Goal: Information Seeking & Learning: Compare options

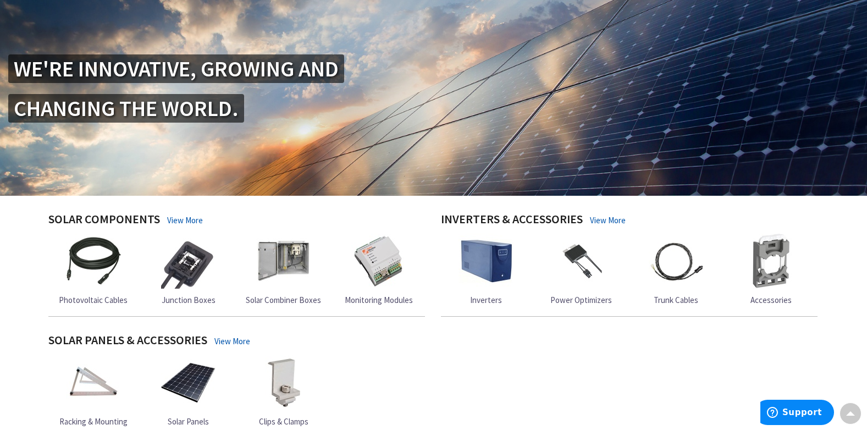
scroll to position [202, 0]
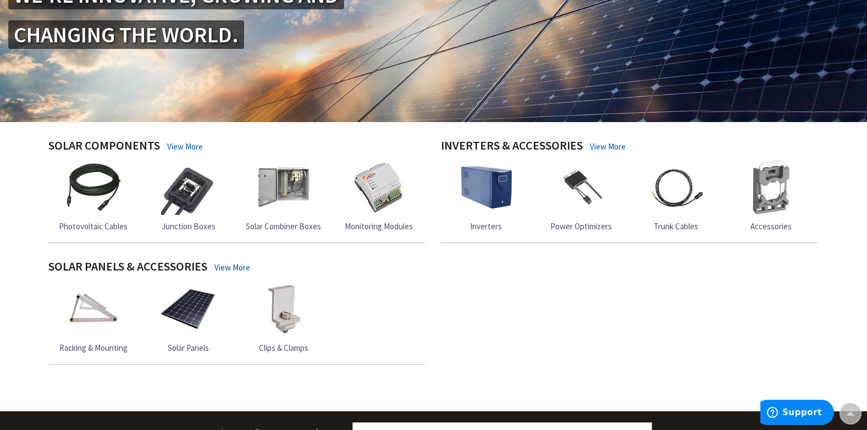
drag, startPoint x: 275, startPoint y: 346, endPoint x: 268, endPoint y: 328, distance: 18.8
click at [275, 346] on span "Clips & Clamps" at bounding box center [283, 348] width 49 height 10
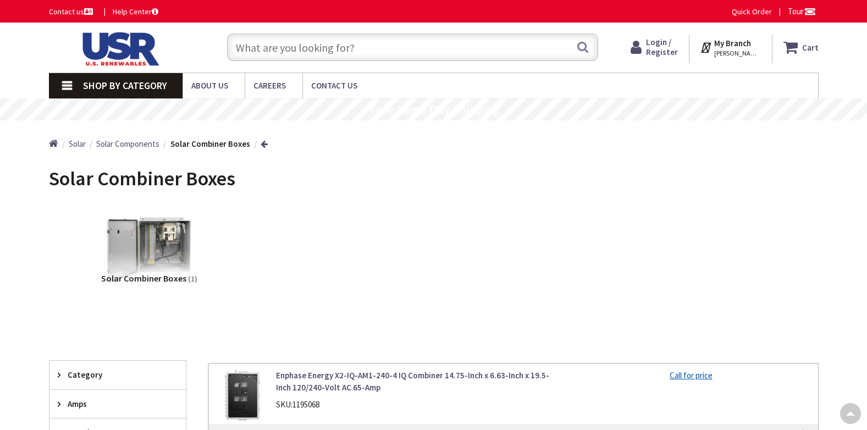
drag, startPoint x: 0, startPoint y: 0, endPoint x: 324, endPoint y: 155, distance: 359.6
click at [274, 200] on div "View Subcategories Solar Combiner Boxes (1) Clear all No Products Found We foun…" at bounding box center [434, 382] width 770 height 365
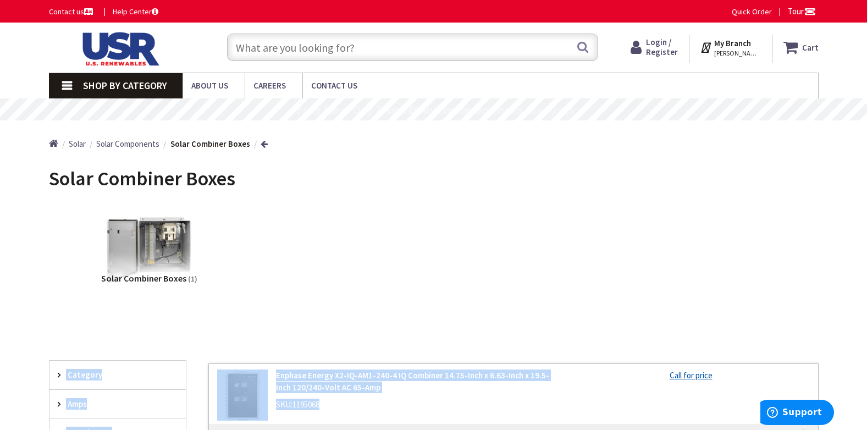
click at [330, 302] on div "Solar Combiner Boxes (1)" at bounding box center [433, 259] width 731 height 118
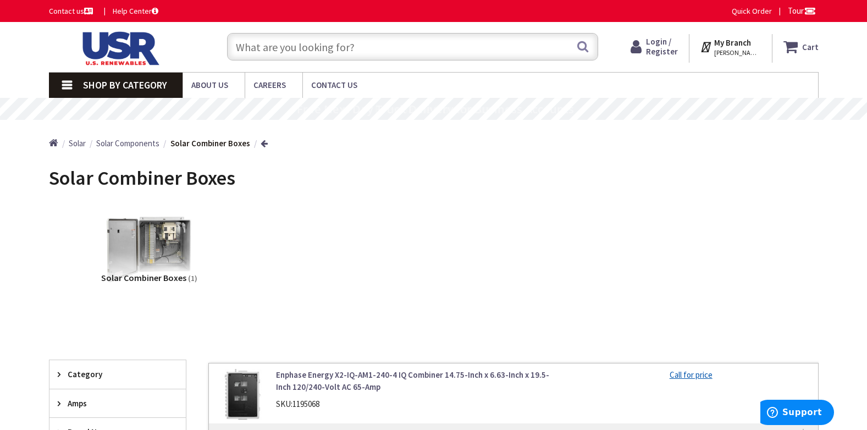
click at [343, 232] on div "Solar Combiner Boxes (1)" at bounding box center [433, 259] width 731 height 118
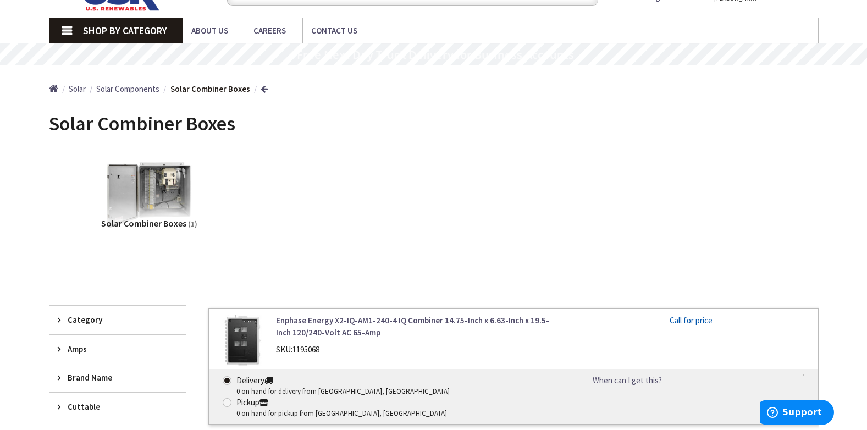
scroll to position [0, 0]
click at [160, 128] on span "Solar Combiner Boxes" at bounding box center [142, 123] width 186 height 25
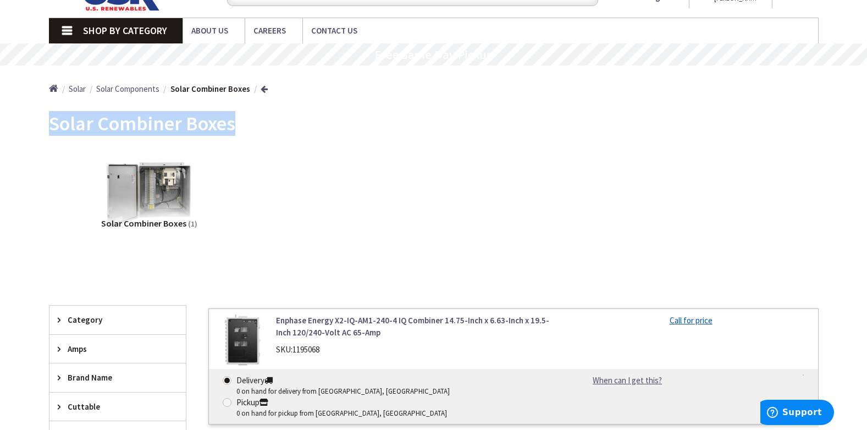
copy main "Solar Combiner Boxes View Subcategories"
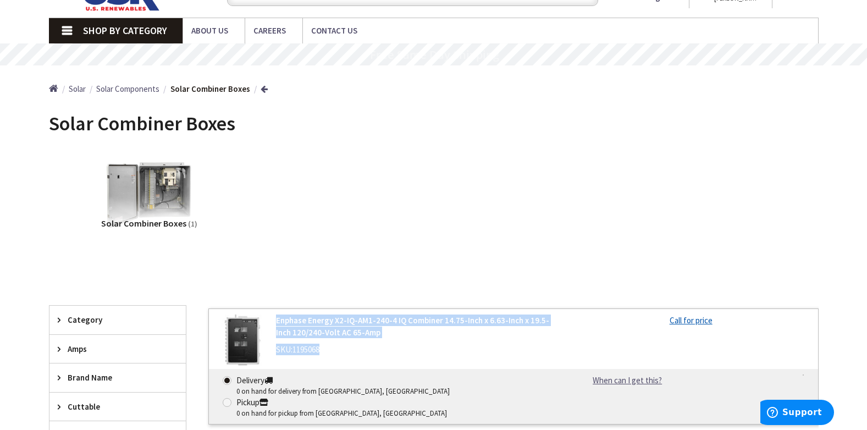
drag, startPoint x: 329, startPoint y: 350, endPoint x: 278, endPoint y: 320, distance: 59.6
click at [278, 320] on div "Enphase Energy X2-IQ-AM1-240-4 IQ Combiner 14.75-Inch x 6.63-Inch x 19.5-Inch 1…" at bounding box center [416, 338] width 296 height 46
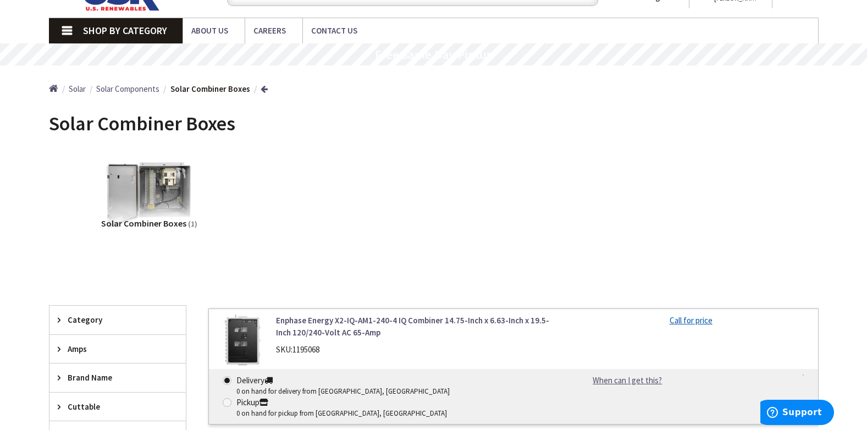
drag, startPoint x: 829, startPoint y: 148, endPoint x: 845, endPoint y: 152, distance: 16.4
click at [829, 148] on main "Back Solar Combiner Boxes View Subcategories Solar Combiner Boxes (1) Clear all…" at bounding box center [433, 318] width 825 height 428
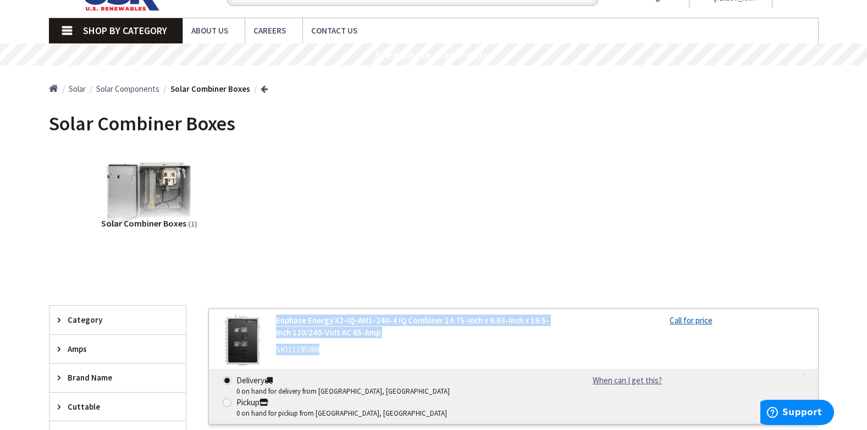
drag, startPoint x: 327, startPoint y: 351, endPoint x: 277, endPoint y: 320, distance: 59.8
click at [277, 320] on div "Enphase Energy X2-IQ-AM1-240-4 IQ Combiner 14.75-Inch x 6.63-Inch x 19.5-Inch 1…" at bounding box center [416, 338] width 296 height 46
copy div "Enphase Energy X2-IQ-AM1-240-4 IQ Combiner 14.75-Inch x 6.63-Inch x 19.5-Inch 1…"
click at [853, 207] on div "Skip to Content Toggle Nav Search Cart My Cart Close" at bounding box center [433, 370] width 867 height 804
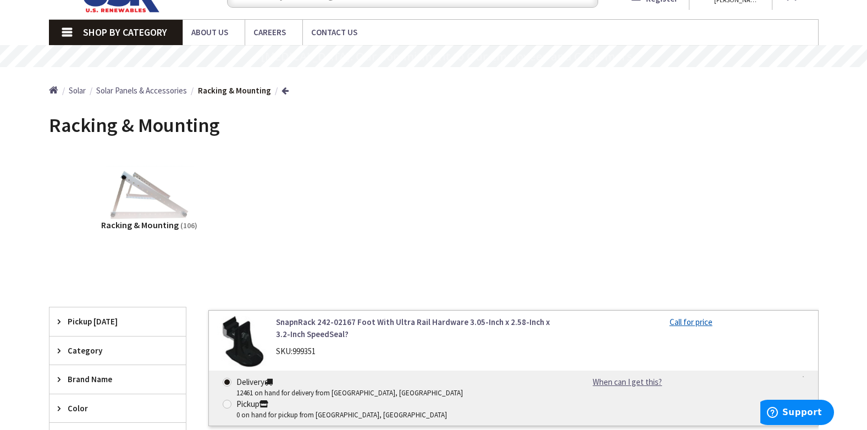
scroll to position [55, 0]
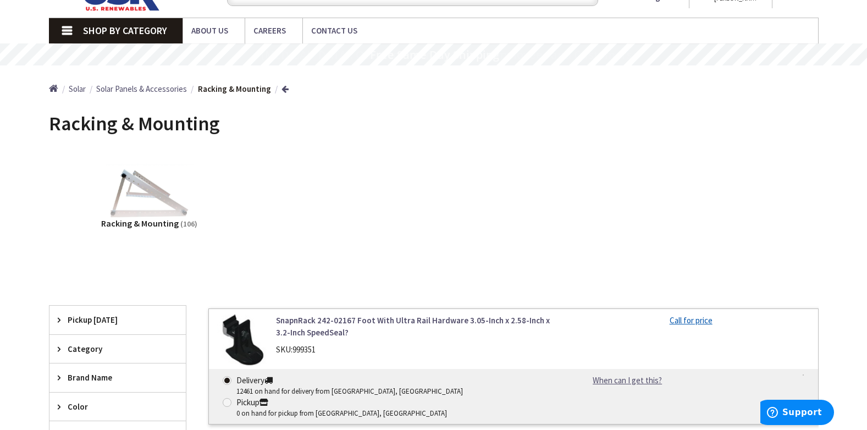
click at [102, 122] on span "Racking & Mounting" at bounding box center [134, 123] width 171 height 25
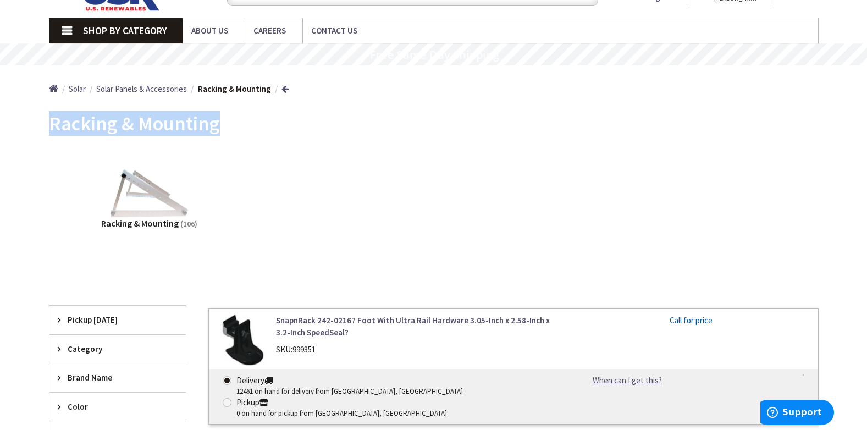
click at [102, 122] on span "Racking & Mounting" at bounding box center [134, 123] width 171 height 25
copy main "Racking & Mounting View Subcategories"
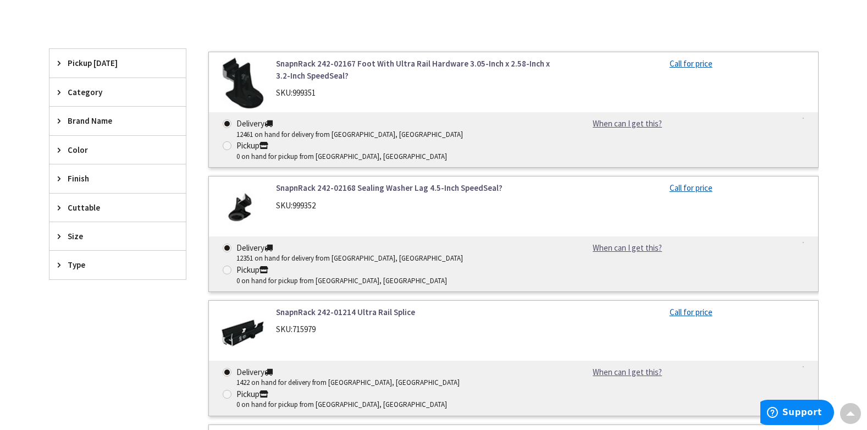
scroll to position [183, 0]
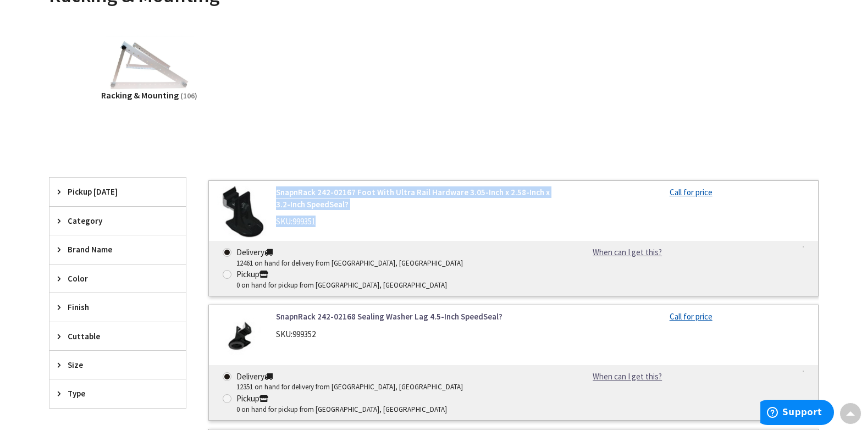
drag, startPoint x: 333, startPoint y: 219, endPoint x: 278, endPoint y: 197, distance: 59.7
click at [278, 193] on div "SnapnRack 242-02167 Foot With Ultra Rail Hardware 3.05-Inch x 2.58-Inch x 3.2-I…" at bounding box center [416, 209] width 296 height 46
copy div "SnapnRack 242-02167 Foot With Ultra Rail Hardware 3.05-Inch x 2.58-Inch x 3.2-I…"
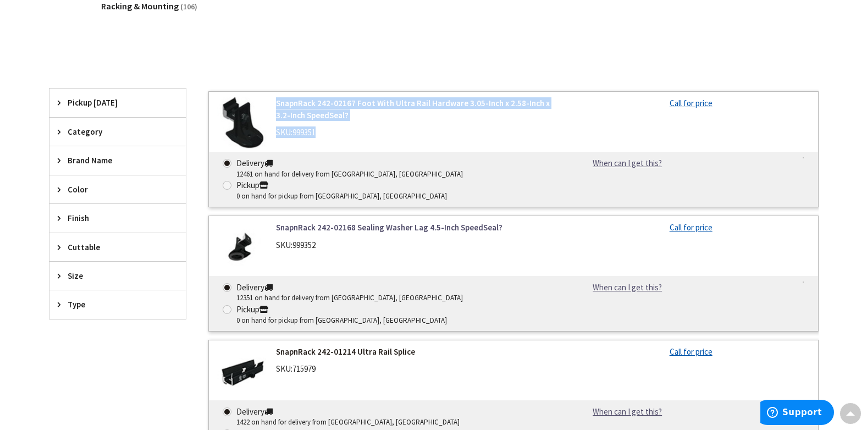
scroll to position [275, 0]
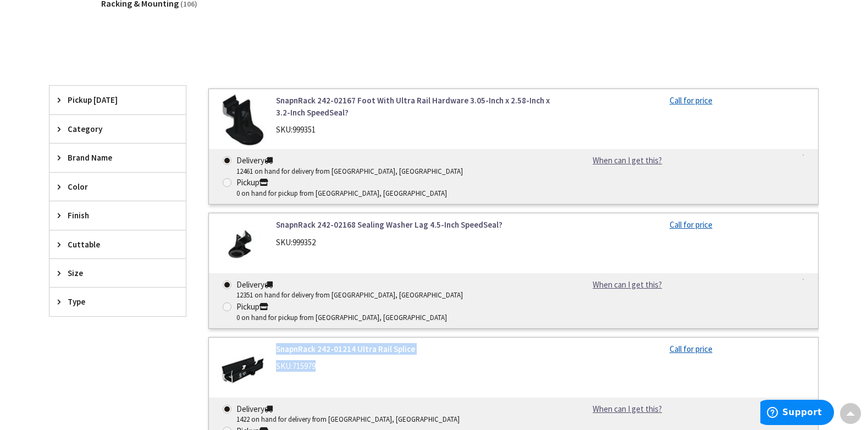
drag, startPoint x: 356, startPoint y: 324, endPoint x: 276, endPoint y: 307, distance: 82.2
click at [275, 343] on div "SnapnRack 242-01214 Ultra Rail Splice SKU: 715979" at bounding box center [416, 360] width 296 height 35
copy div "SnapnRack 242-01214 Ultra Rail Splice SKU: 715979"
drag, startPoint x: 862, startPoint y: 180, endPoint x: 856, endPoint y: 191, distance: 12.8
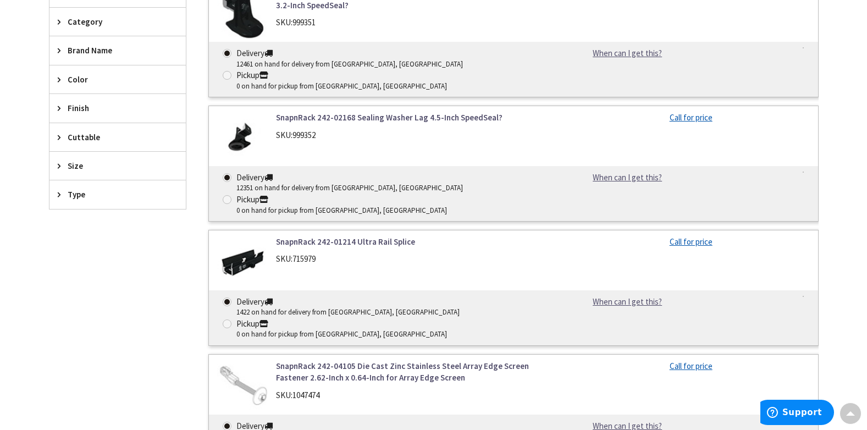
scroll to position [385, 0]
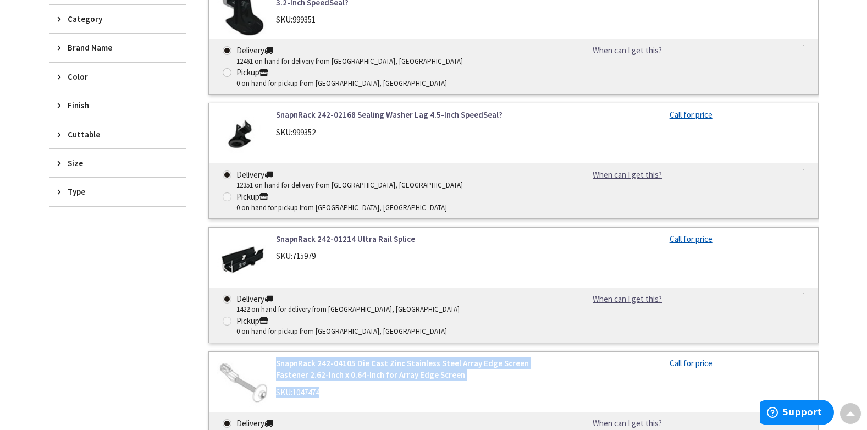
drag, startPoint x: 334, startPoint y: 327, endPoint x: 276, endPoint y: 301, distance: 63.5
click at [276, 357] on div "SnapnRack 242-04105 Die Cast Zinc Stainless Steel Array Edge Screen Fastener 2.…" at bounding box center [416, 380] width 296 height 46
copy div "SnapnRack 242-04105 Die Cast Zinc Stainless Steel Array Edge Screen Fastener 2.…"
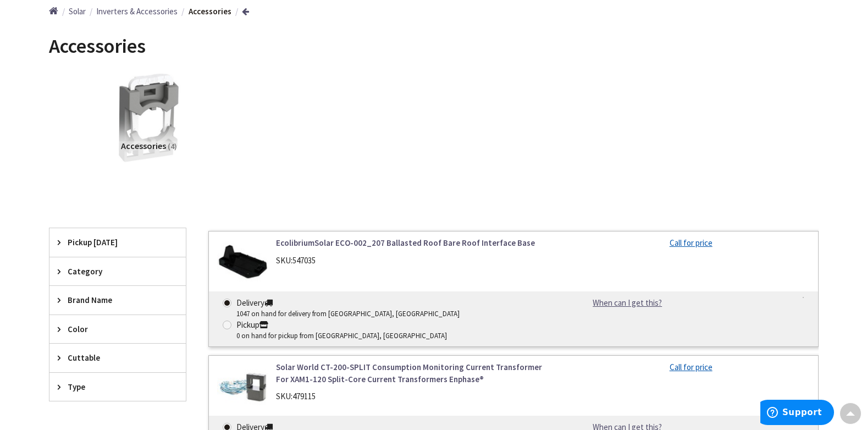
scroll to position [128, 0]
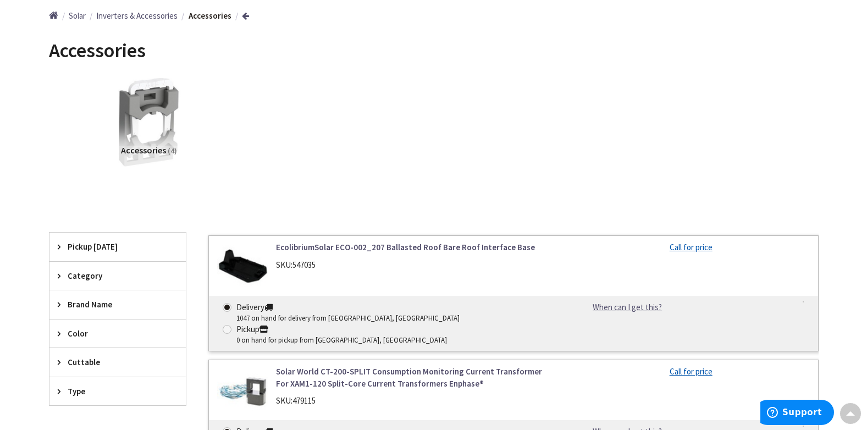
click at [80, 47] on span "Accessories" at bounding box center [97, 50] width 97 height 25
copy main "Accessories View Subcategories"
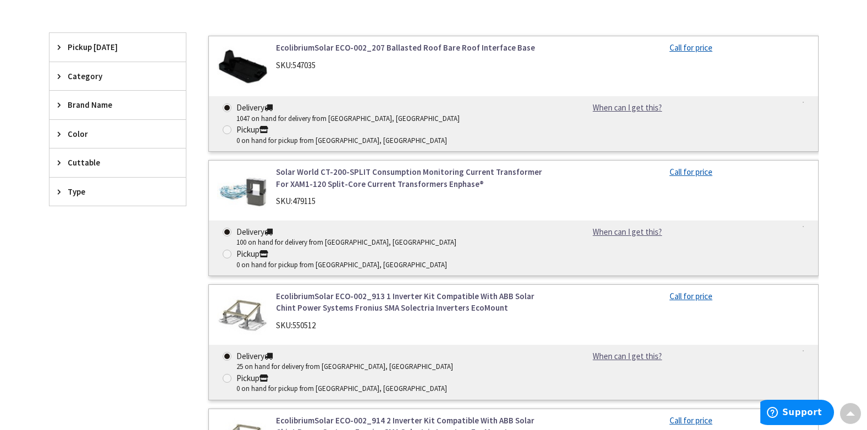
scroll to position [330, 0]
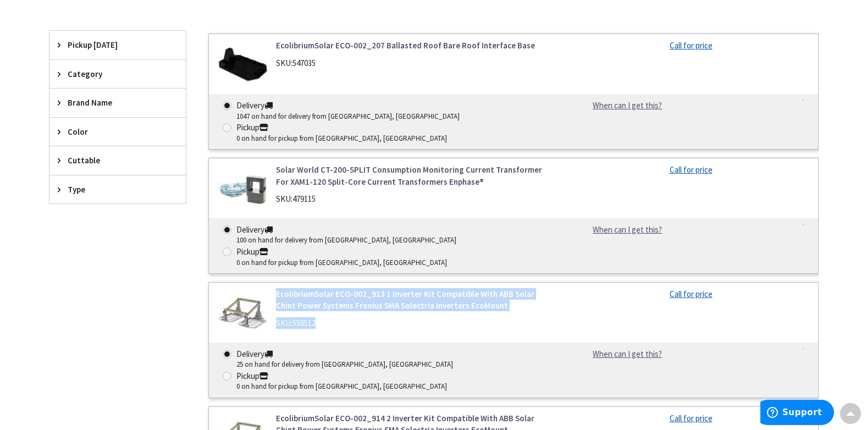
drag, startPoint x: 335, startPoint y: 278, endPoint x: 276, endPoint y: 255, distance: 64.2
click at [276, 288] on div "EcolibriumSolar ECO-002_913 1 Inverter Kit Compatible With ABB Solar Chint Powe…" at bounding box center [416, 311] width 296 height 46
copy div "EcolibriumSolar ECO-002_913 1 Inverter Kit Compatible With ABB Solar Chint Powe…"
click at [845, 249] on main "Back Accessories View Subcategories Accessories (4) Clear all No Products Found…" at bounding box center [433, 191] width 825 height 723
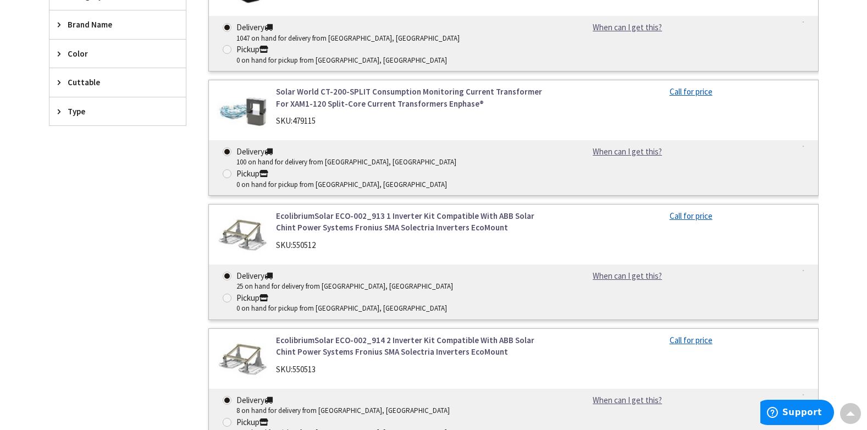
scroll to position [403, 0]
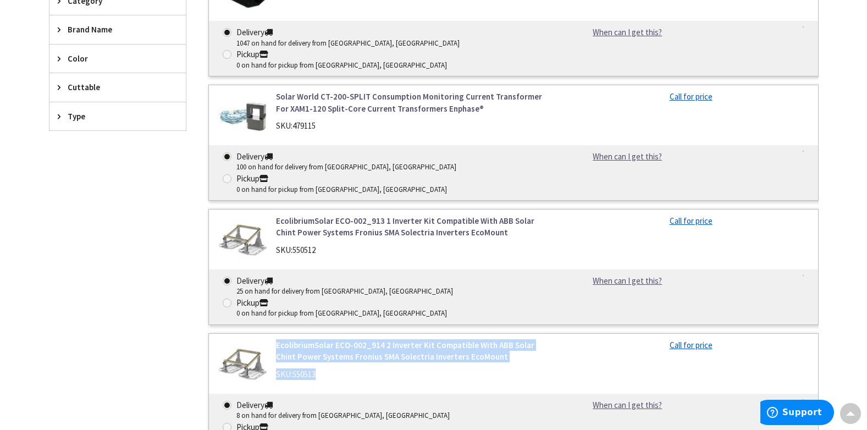
drag, startPoint x: 328, startPoint y: 305, endPoint x: 277, endPoint y: 278, distance: 58.6
click at [277, 339] on div "EcolibriumSolar ECO-002_914 2 Inverter Kit Compatible With ABB Solar Chint Powe…" at bounding box center [416, 362] width 296 height 46
copy div "EcolibriumSolar ECO-002_914 2 Inverter Kit Compatible With ABB Solar Chint Powe…"
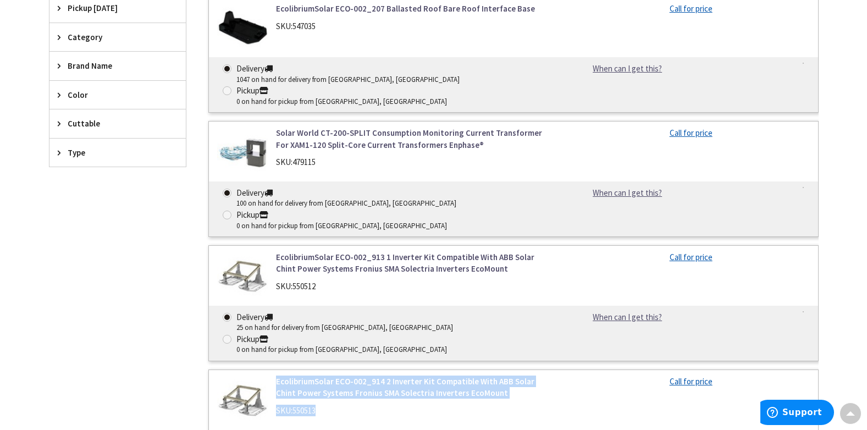
scroll to position [348, 0]
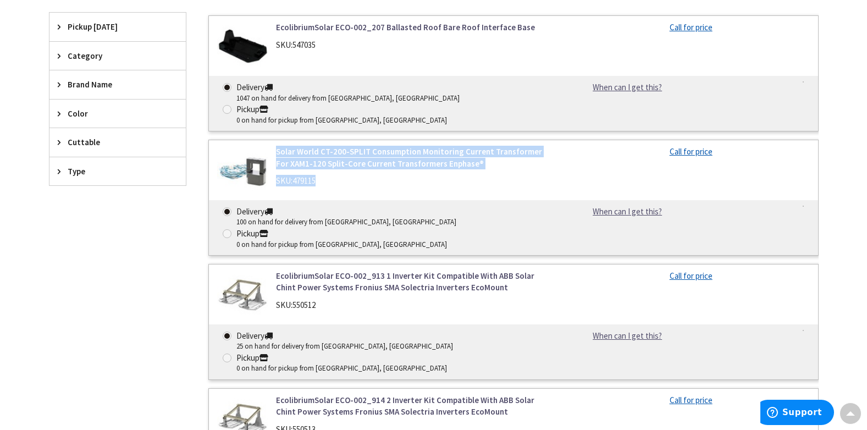
drag, startPoint x: 329, startPoint y: 161, endPoint x: 278, endPoint y: 133, distance: 58.3
click at [278, 146] on div "Solar World CT-200-SPLIT Consumption Monitoring Current Transformer For XAM1-12…" at bounding box center [416, 169] width 296 height 46
copy div "Solar World CT-200-SPLIT Consumption Monitoring Current Transformer For XAM1-12…"
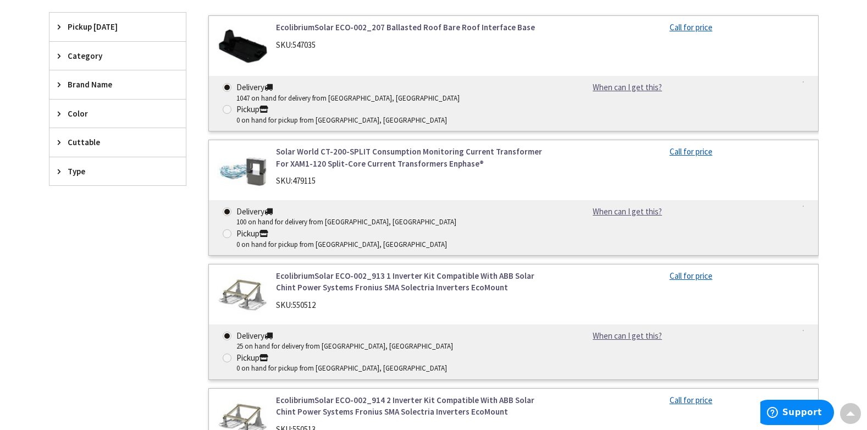
click at [848, 260] on div "Skip to Content Toggle Nav Search Cart My Cart Close" at bounding box center [433, 223] width 867 height 1098
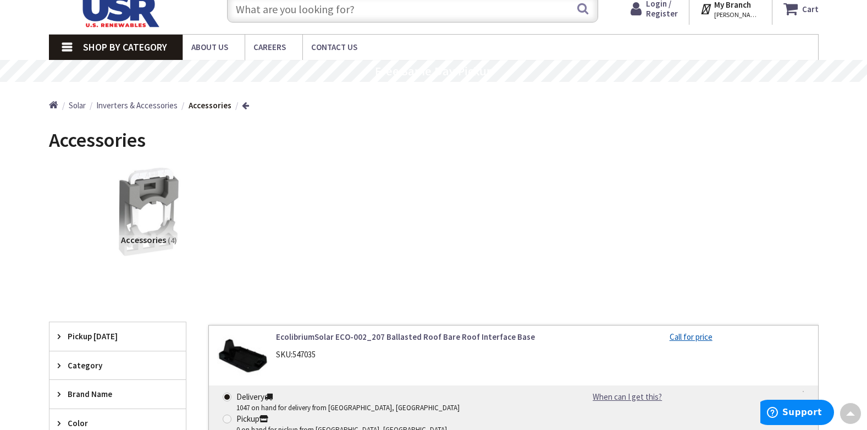
scroll to position [37, 0]
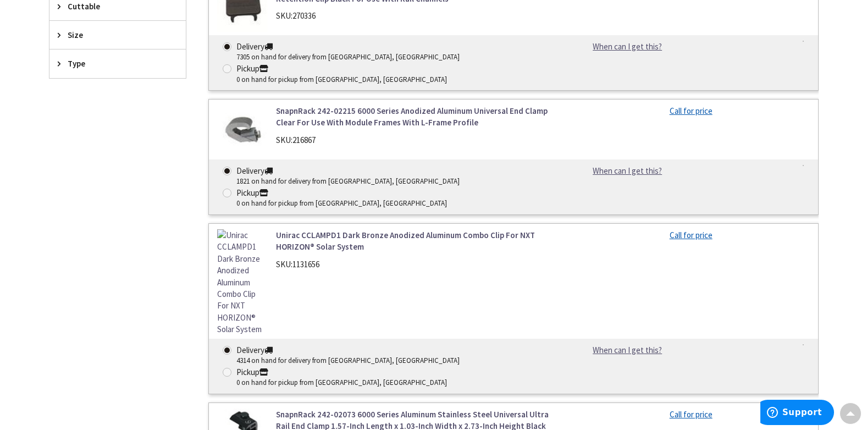
scroll to position [353, 0]
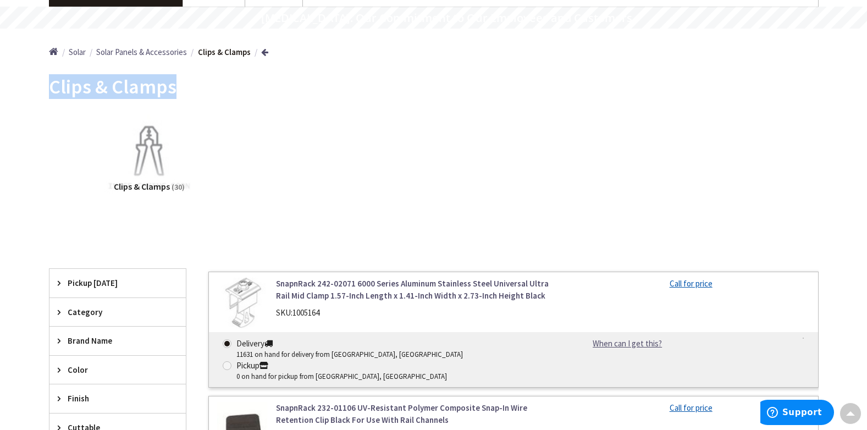
copy main "Clips & Clamps View Subcategories"
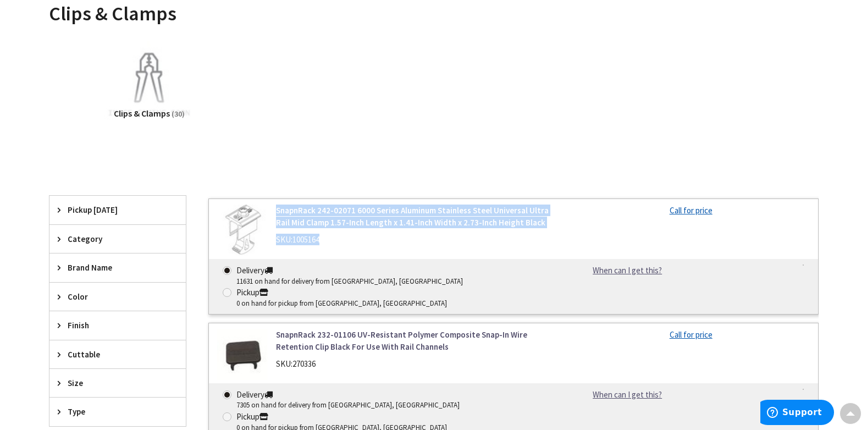
drag, startPoint x: 331, startPoint y: 240, endPoint x: 276, endPoint y: 213, distance: 61.5
click at [276, 213] on div "SnapnRack 242-02071 6000 Series Aluminum Stainless Steel Universal Ultra Rail M…" at bounding box center [416, 228] width 296 height 46
copy div "SnapnRack 242-02071 6000 Series Aluminum Stainless Steel Universal Ultra Rail M…"
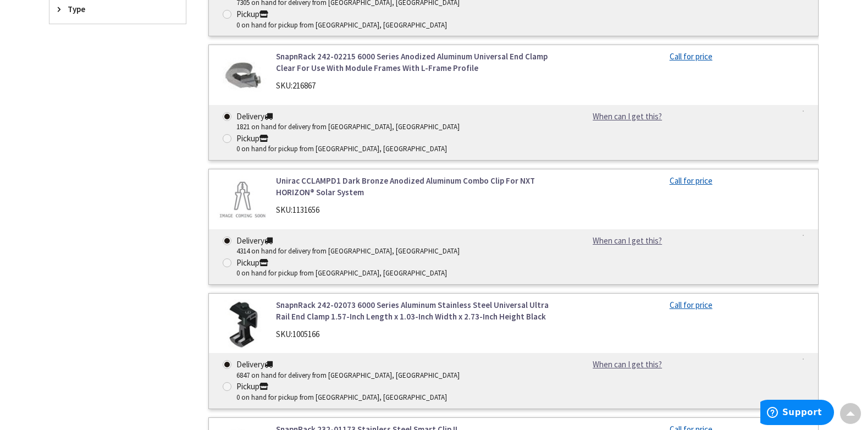
scroll to position [568, 0]
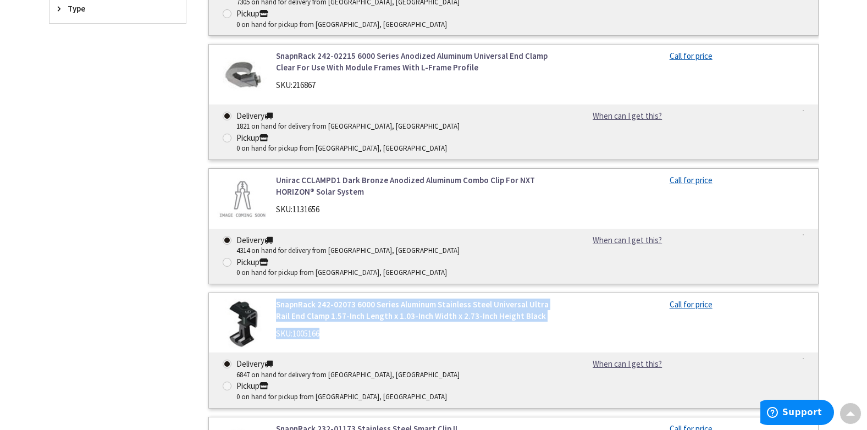
drag, startPoint x: 335, startPoint y: 244, endPoint x: 274, endPoint y: 218, distance: 66.3
click at [274, 299] on div "SnapnRack 242-02073 6000 Series Aluminum Stainless Steel Universal Ultra Rail E…" at bounding box center [416, 322] width 296 height 46
copy div "SnapnRack 242-02073 6000 Series Aluminum Stainless Steel Universal Ultra Rail E…"
click at [835, 189] on main "Back Clips & Clamps View Subcategories Clips & Clamps (30) Clear all No Product…" at bounding box center [433, 325] width 825 height 1468
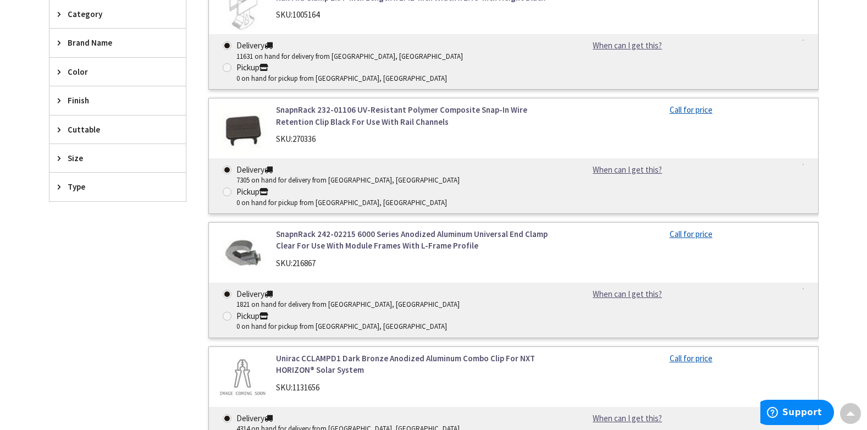
scroll to position [385, 0]
